Goal: Find specific page/section: Find specific page/section

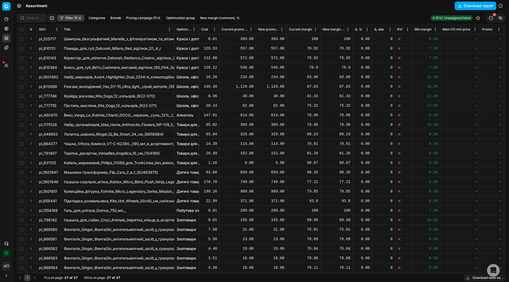
click at [81, 16] on button "button" at bounding box center [80, 18] width 4 height 4
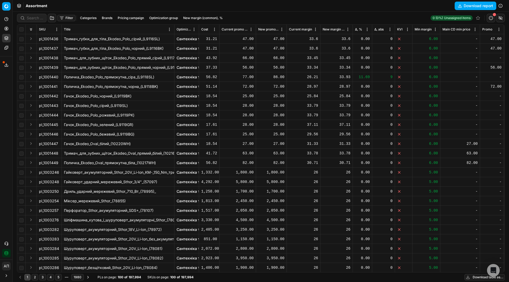
click at [63, 17] on button "Filter" at bounding box center [66, 18] width 18 height 6
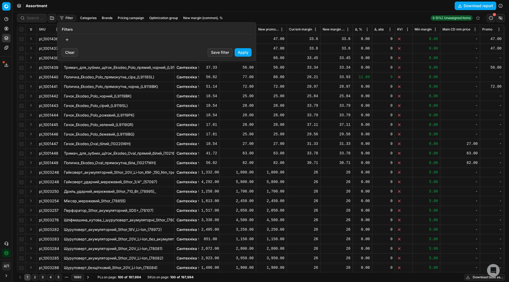
click at [50, 18] on html "Pricing platform Analytics Pricing Product portfolio Templates Export service 1…" at bounding box center [254, 141] width 509 height 282
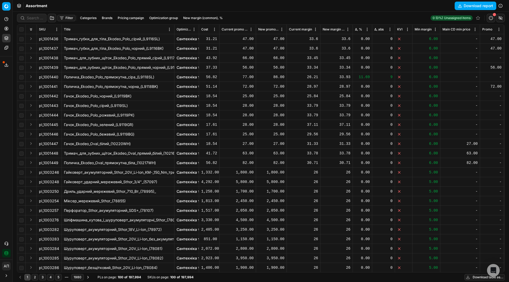
click at [50, 18] on button "button" at bounding box center [52, 18] width 8 height 8
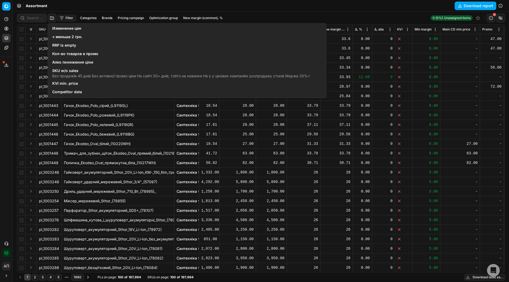
click at [73, 90] on span "Competitor data" at bounding box center [67, 91] width 30 height 5
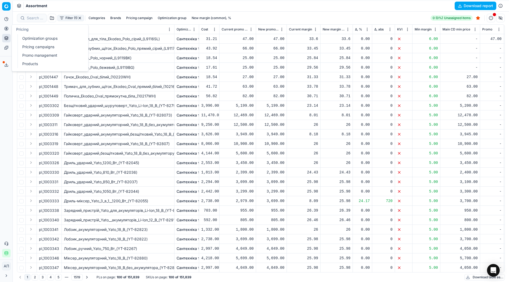
click at [31, 37] on link "Optimization groups" at bounding box center [51, 38] width 62 height 7
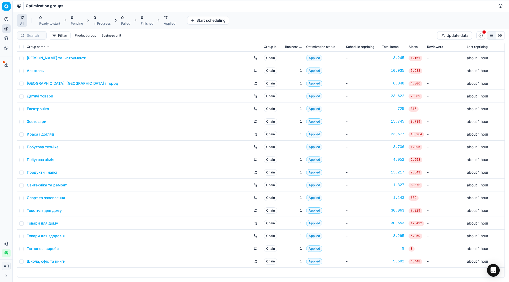
click at [39, 72] on link "Алкоголь" at bounding box center [35, 70] width 17 height 5
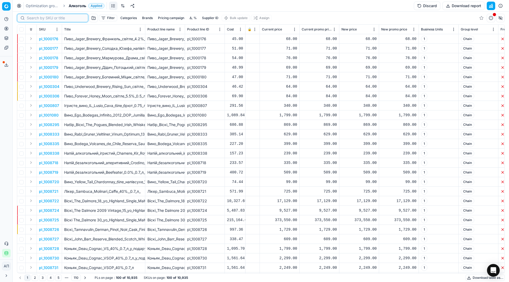
click at [33, 20] on input at bounding box center [56, 17] width 58 height 5
paste input "1246454"
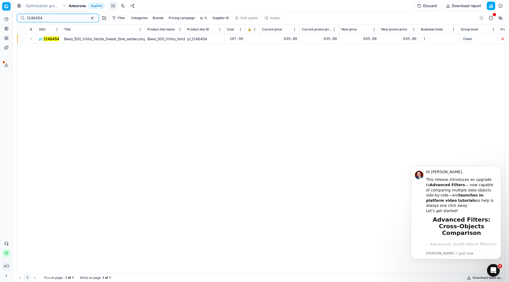
type input "1246454"
click at [53, 39] on mark "1246454" at bounding box center [51, 39] width 16 height 5
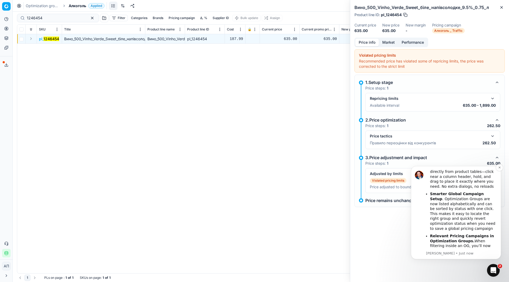
scroll to position [313, 0]
click at [502, 167] on button "Dismiss notification" at bounding box center [499, 167] width 7 height 7
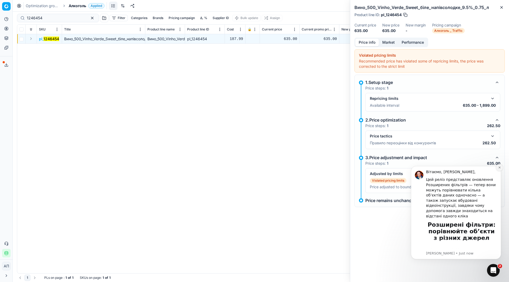
click at [502, 168] on button "Dismiss notification" at bounding box center [499, 167] width 7 height 7
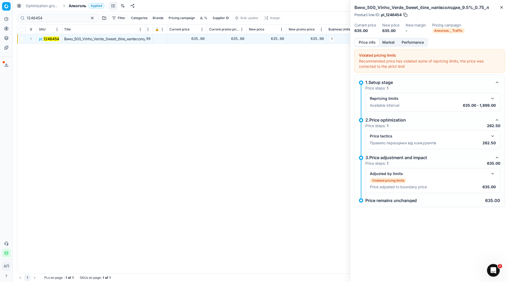
scroll to position [0, 0]
click at [394, 142] on p "Правило переоцінки від конкурентів" at bounding box center [403, 143] width 66 height 5
click at [492, 135] on button "button" at bounding box center [492, 136] width 6 height 6
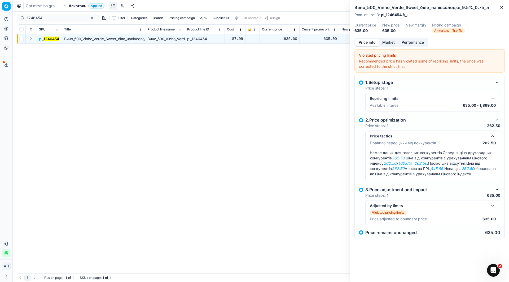
click at [497, 192] on button "button" at bounding box center [497, 190] width 6 height 6
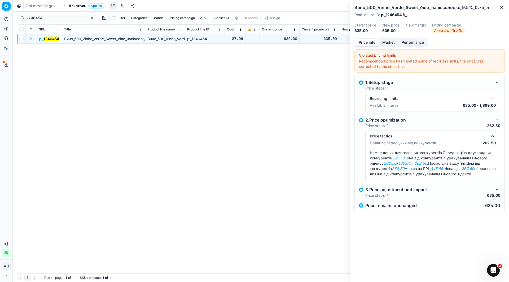
click at [497, 192] on button "button" at bounding box center [497, 190] width 6 height 6
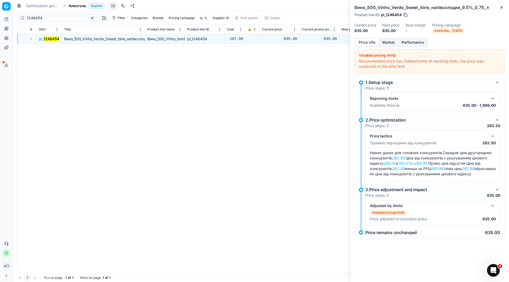
click at [493, 207] on button "button" at bounding box center [492, 206] width 6 height 6
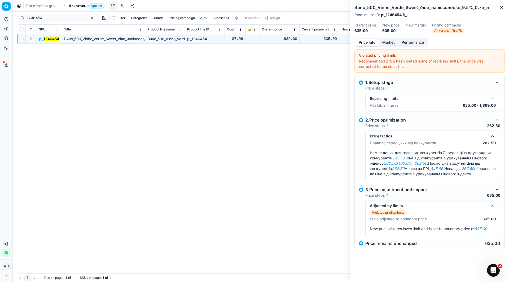
click at [502, 11] on div "Вино_500_Vinho_Verde_Sweet_бiле_напівсолодке_9.5%_0.75_л Product line ID : pl_1…" at bounding box center [429, 19] width 159 height 38
click at [502, 9] on icon "button" at bounding box center [502, 7] width 4 height 4
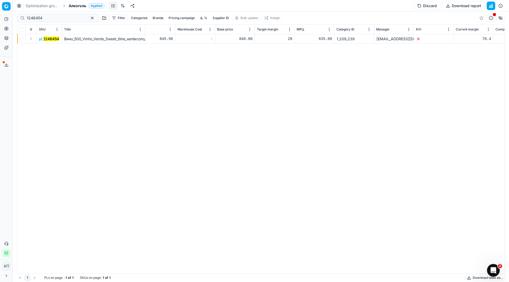
scroll to position [0, 3184]
